Goal: Navigation & Orientation: Go to known website

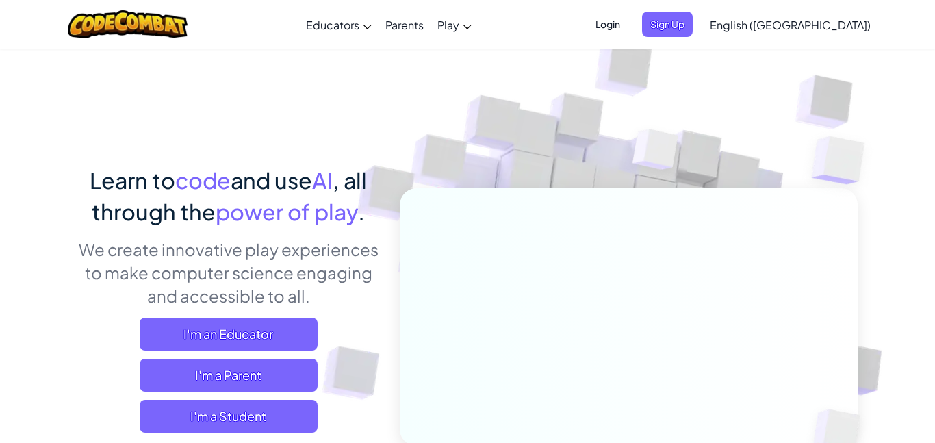
click at [628, 23] on span "Login" at bounding box center [607, 24] width 41 height 25
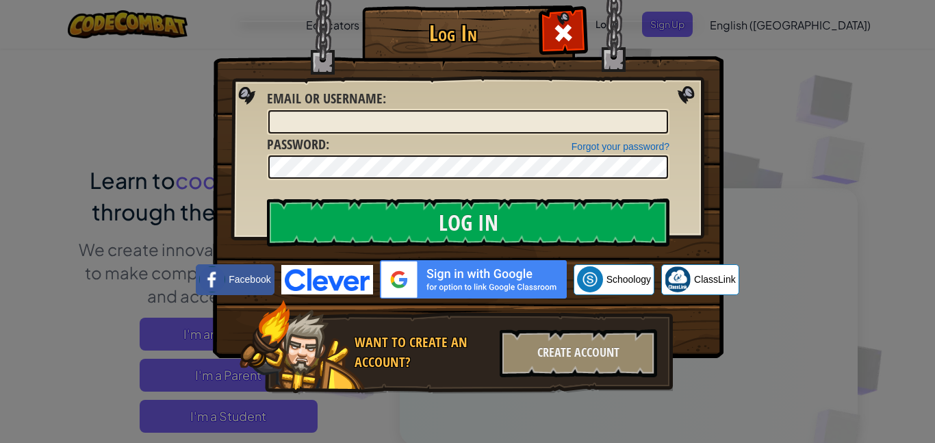
click at [477, 285] on img at bounding box center [473, 279] width 187 height 38
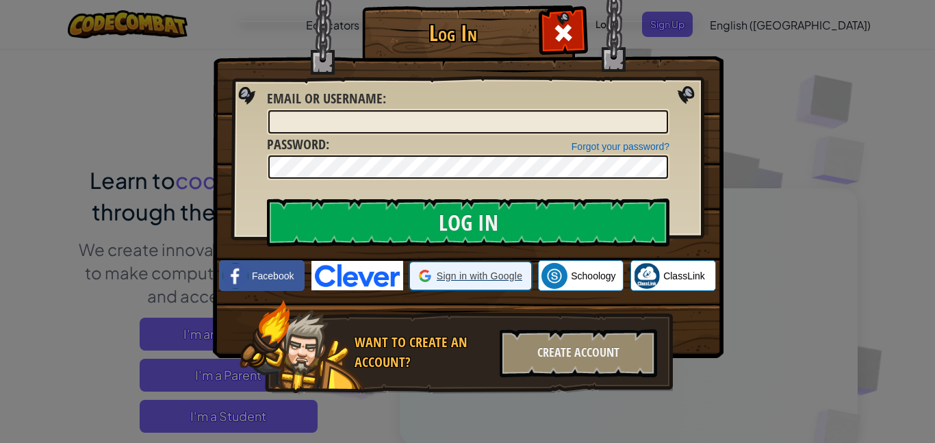
click at [454, 266] on div "Sign in with Google Sign in with Google. Opens in new tab" at bounding box center [470, 276] width 103 height 26
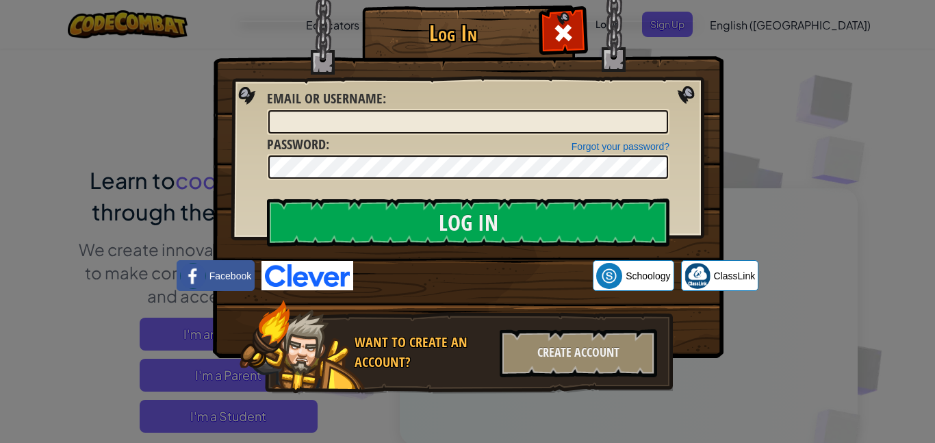
click at [848, 114] on div "Log In Unknown Error Email or Username : Forgot your password? Password : Log I…" at bounding box center [467, 221] width 935 height 443
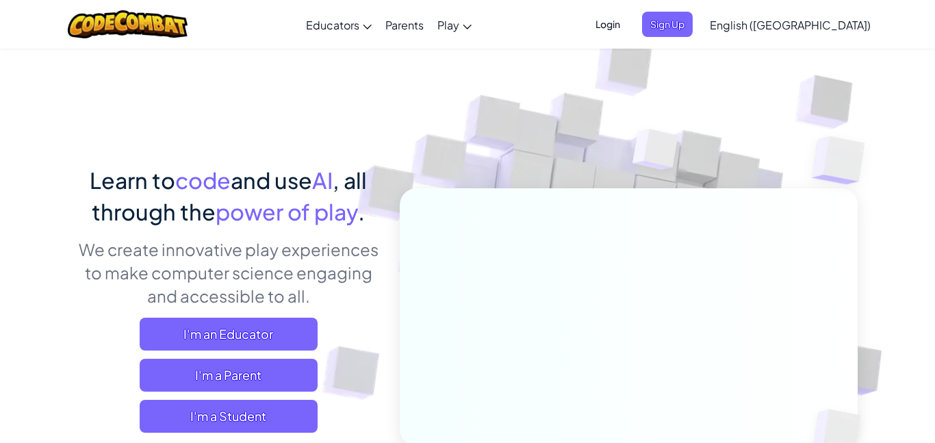
click at [628, 24] on span "Login" at bounding box center [607, 24] width 41 height 25
